Goal: Information Seeking & Learning: Find specific page/section

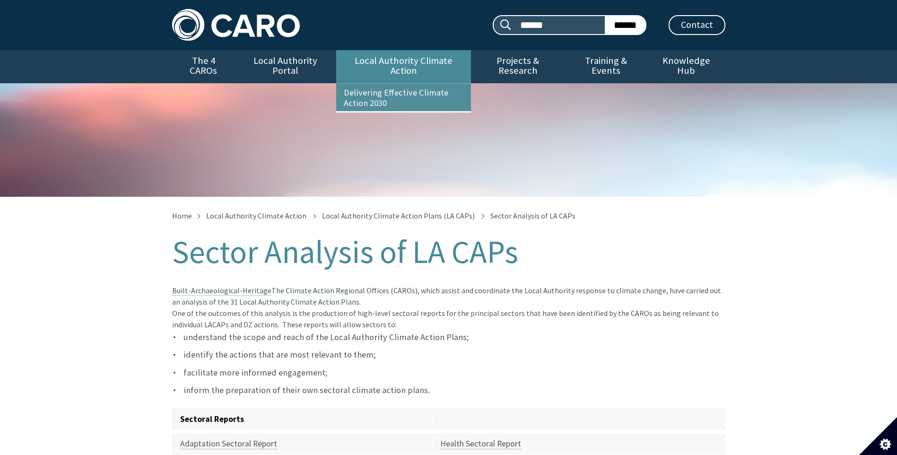
click at [424, 63] on link "Local Authority Climate Action" at bounding box center [403, 66] width 135 height 33
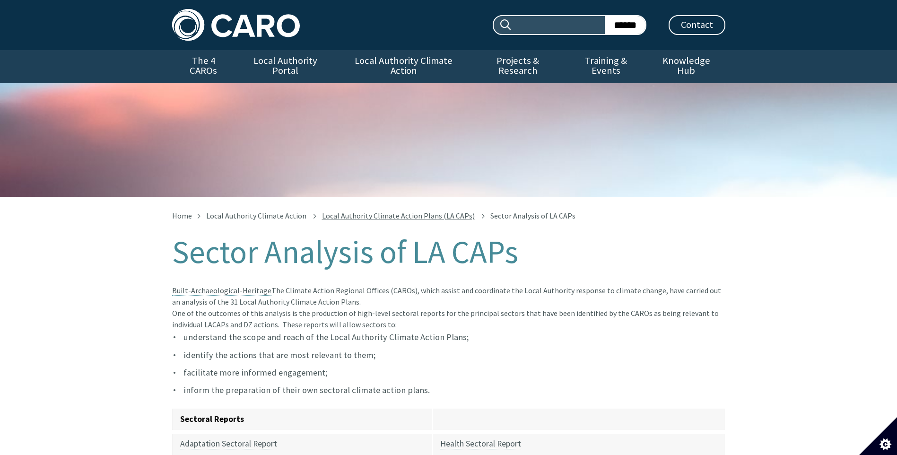
click at [399, 211] on link "Local Authority Climate Action Plans (LA CAPs)" at bounding box center [398, 215] width 153 height 9
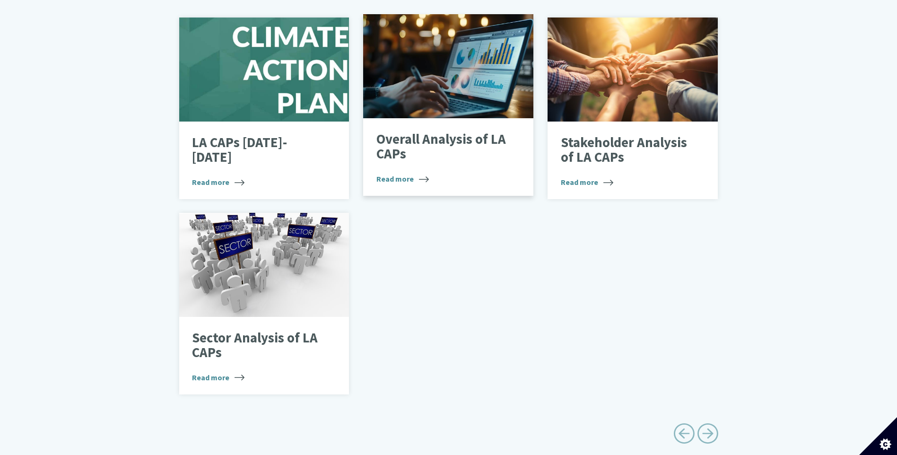
scroll to position [615, 0]
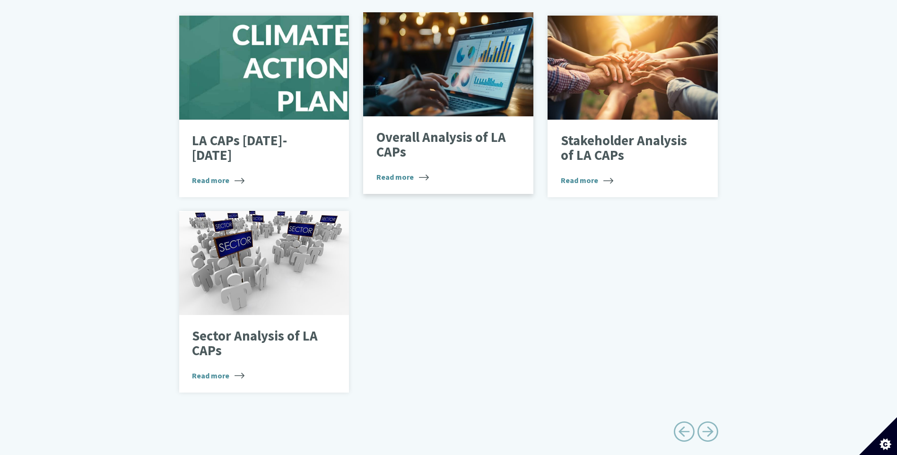
click at [438, 136] on div "Overall Analysis of LA CAPs Read more" at bounding box center [448, 155] width 170 height 78
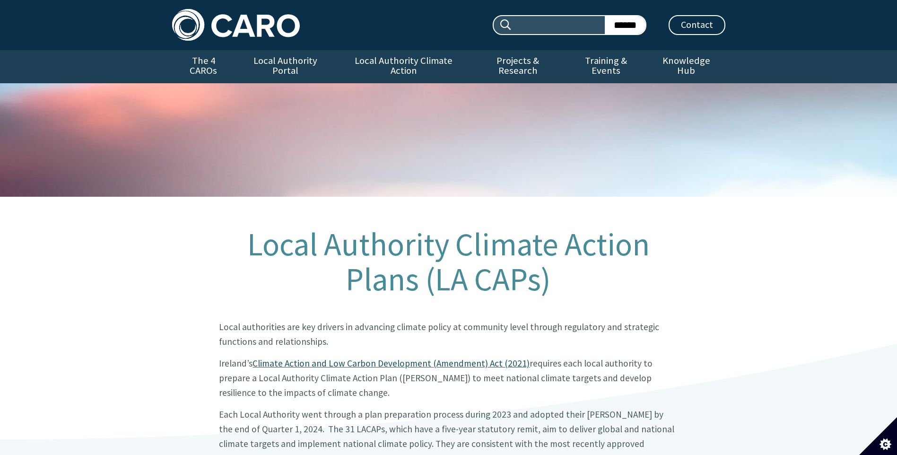
click at [539, 30] on input "Search site:" at bounding box center [558, 25] width 92 height 18
type input "**********"
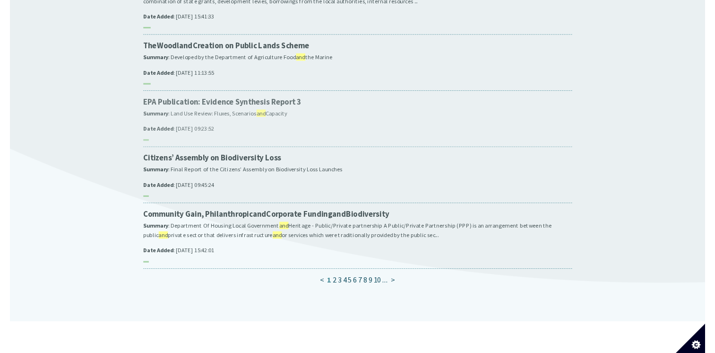
scroll to position [662, 0]
